Goal: Obtain resource: Obtain resource

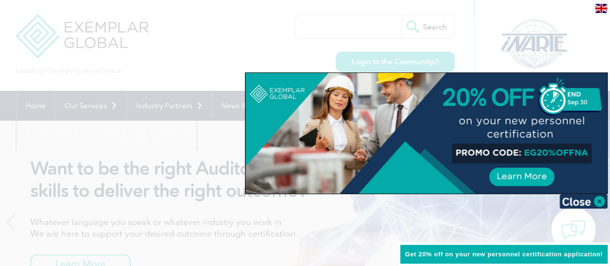
click at [565, 5] on div at bounding box center [305, 133] width 610 height 266
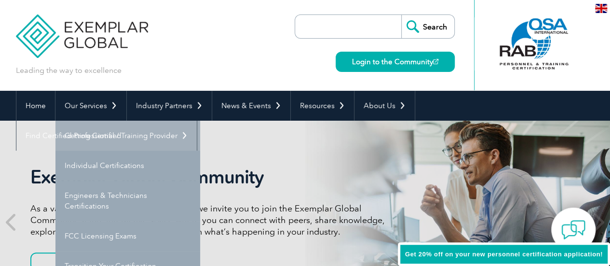
click at [105, 138] on link "Getting Certified" at bounding box center [127, 136] width 145 height 30
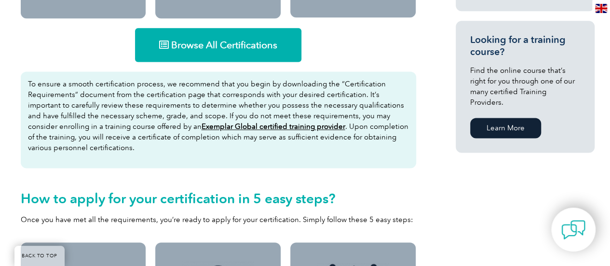
scroll to position [483, 0]
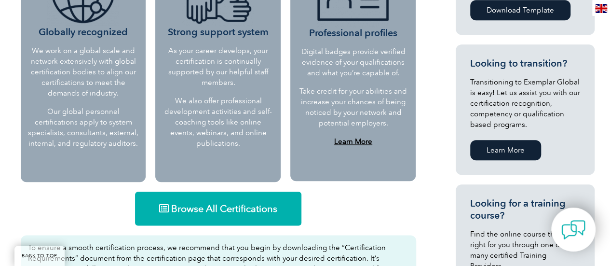
click at [221, 209] on span "Browse All Certifications" at bounding box center [224, 209] width 106 height 10
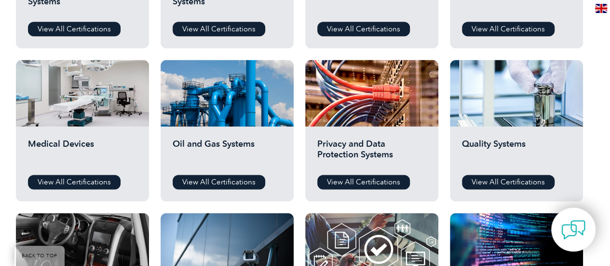
scroll to position [627, 0]
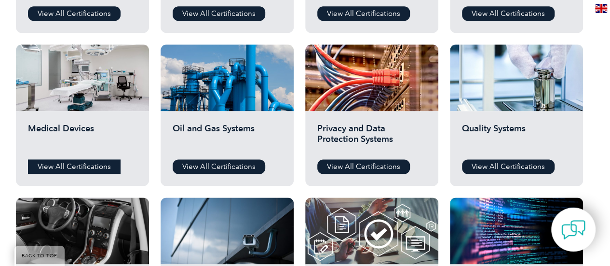
click at [97, 161] on link "View All Certifications" at bounding box center [74, 166] width 93 height 14
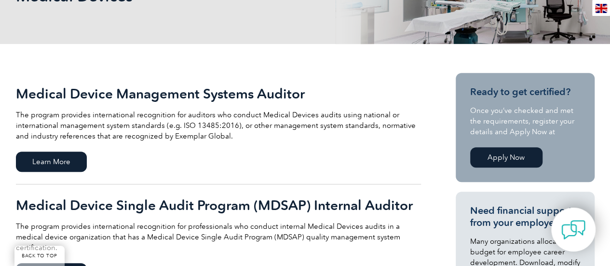
scroll to position [193, 0]
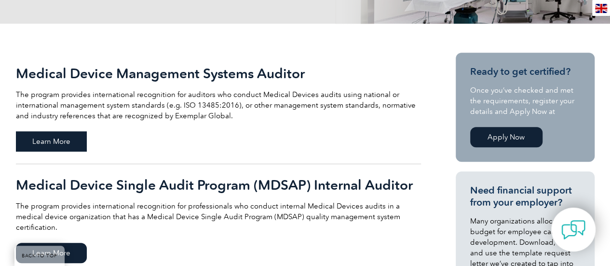
click at [52, 142] on span "Learn More" at bounding box center [51, 141] width 71 height 20
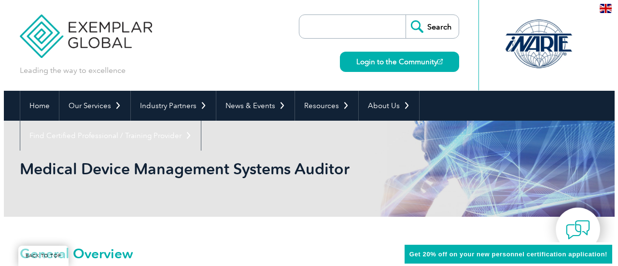
scroll to position [145, 0]
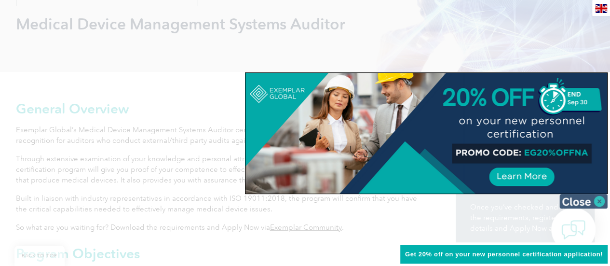
click at [599, 198] on img at bounding box center [584, 201] width 48 height 14
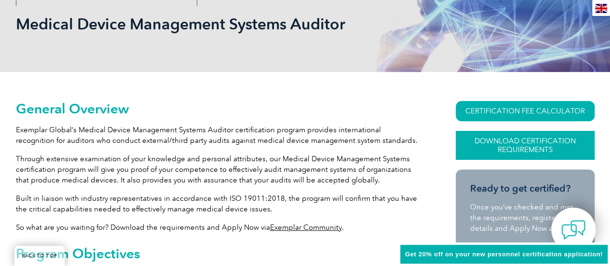
click at [536, 147] on link "Download Certification Requirements" at bounding box center [525, 145] width 139 height 29
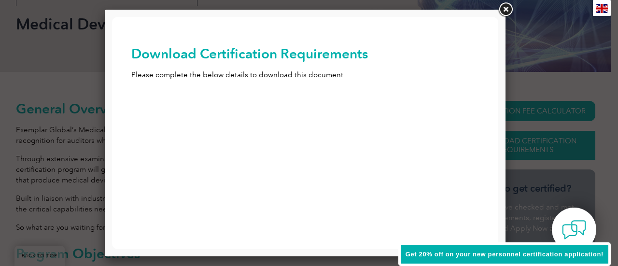
scroll to position [0, 0]
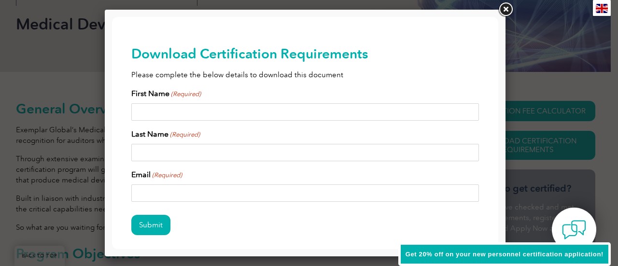
click at [242, 113] on input "First Name (Required)" at bounding box center [304, 111] width 347 height 17
type input "CIBELES"
type input "MADERA"
click at [195, 187] on input "Email (Required)" at bounding box center [304, 192] width 347 height 17
type input "I"
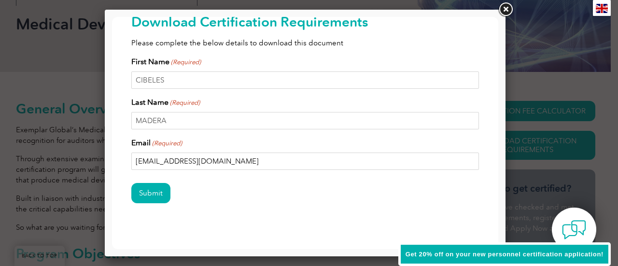
scroll to position [44, 0]
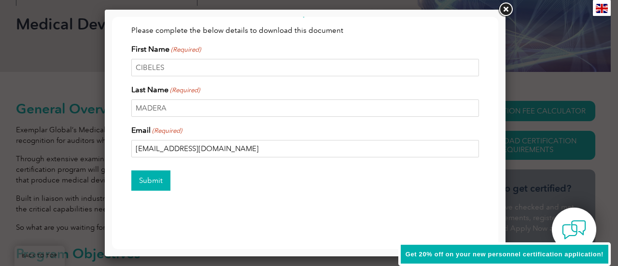
type input "CIBELESMADERA@GMAIL.COM"
click at [152, 175] on input "Submit" at bounding box center [150, 180] width 39 height 20
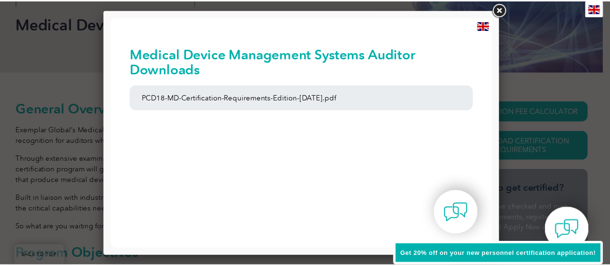
scroll to position [0, 0]
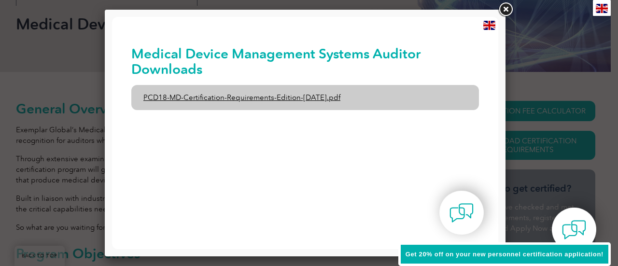
click at [240, 97] on link "PCD18-MD-Certification-Requirements-Edition-1-June-2020.pdf" at bounding box center [304, 97] width 347 height 25
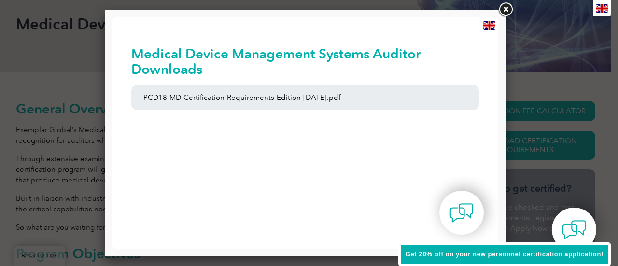
click at [501, 12] on link at bounding box center [505, 9] width 17 height 17
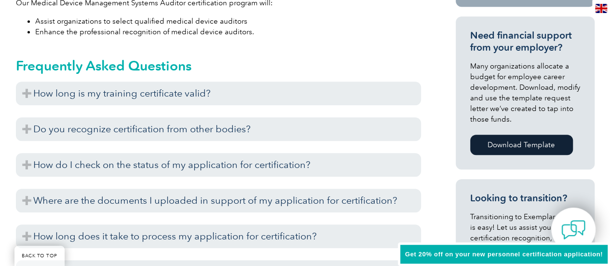
scroll to position [434, 0]
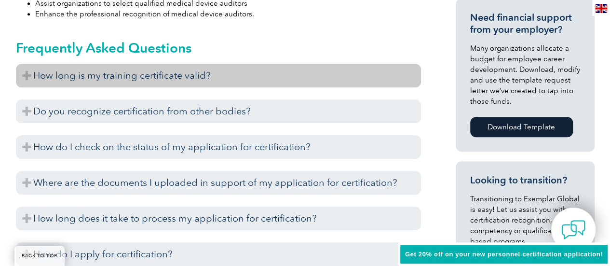
click at [27, 82] on h3 "How long is my training certificate valid?" at bounding box center [218, 76] width 405 height 24
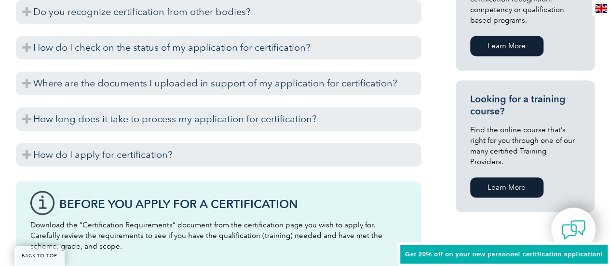
scroll to position [676, 0]
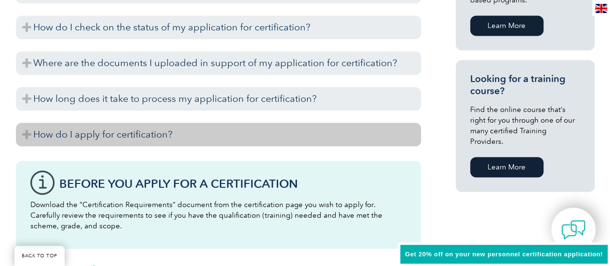
click at [329, 132] on h3 "How do I apply for certification?" at bounding box center [218, 135] width 405 height 24
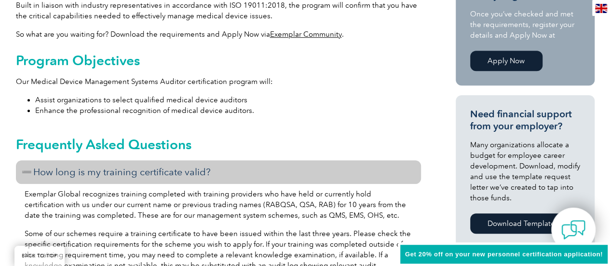
scroll to position [0, 0]
